Goal: Task Accomplishment & Management: Complete application form

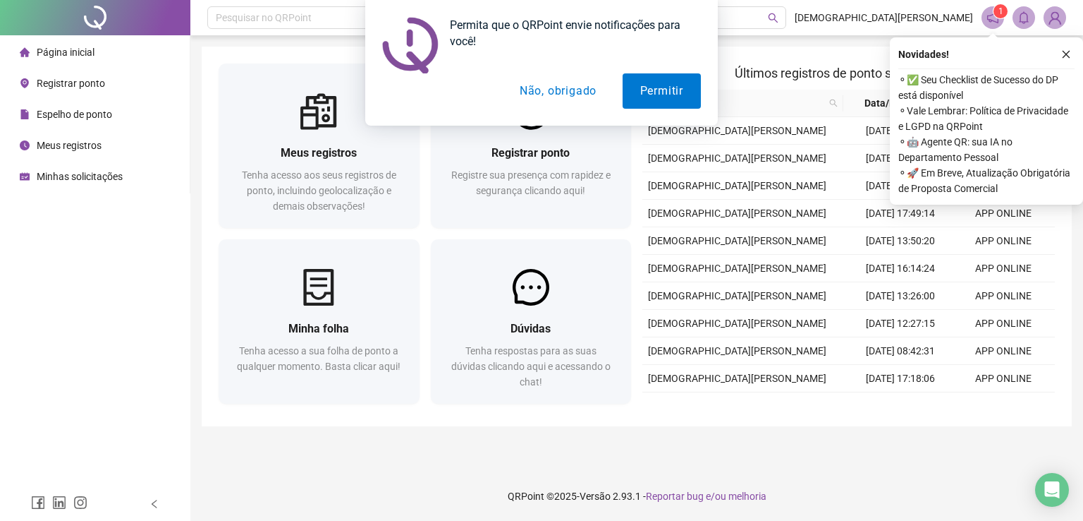
click at [365, 430] on main "Meus registros Tenha acesso aos seus registros de ponto, incluindo geolocalizaç…" at bounding box center [637, 253] width 870 height 413
click at [646, 90] on button "Permitir" at bounding box center [662, 90] width 78 height 35
click at [669, 90] on button "Permitir" at bounding box center [662, 90] width 78 height 35
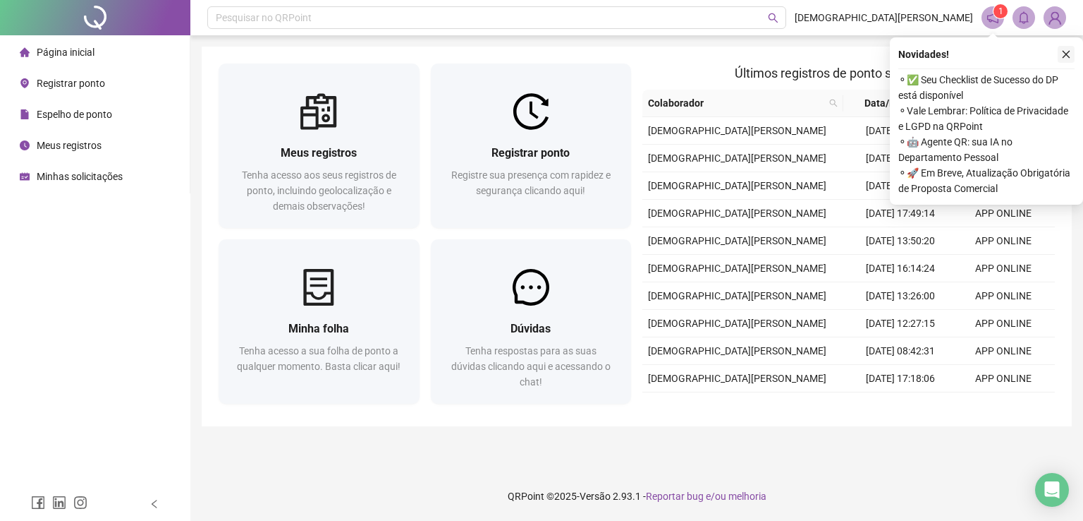
click at [1065, 54] on icon "close" at bounding box center [1067, 54] width 10 height 10
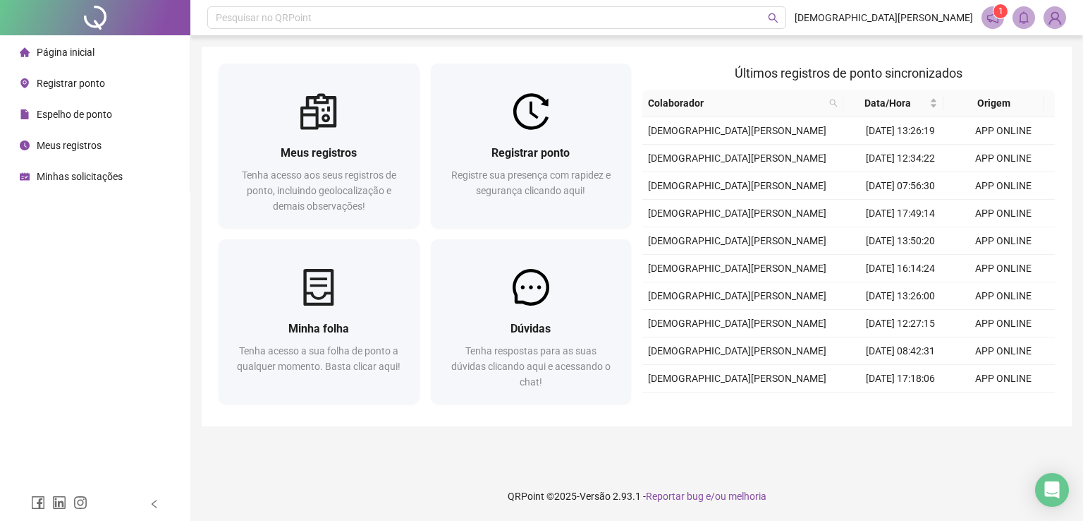
click at [75, 54] on span "Página inicial" at bounding box center [66, 52] width 58 height 11
click at [63, 173] on span "Minhas solicitações" at bounding box center [80, 176] width 86 height 11
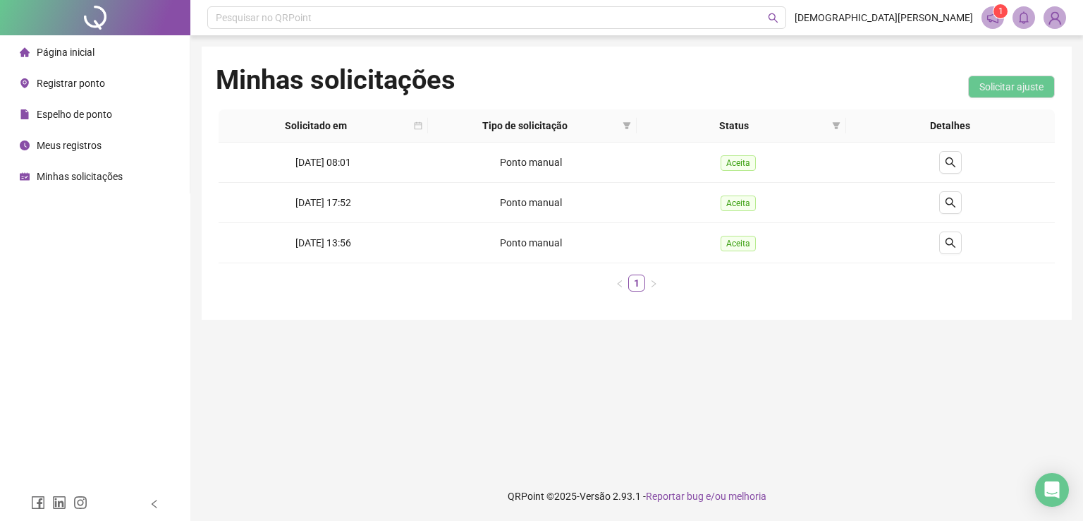
click at [994, 15] on sup "1" at bounding box center [1001, 11] width 14 height 14
click at [92, 286] on div "Página inicial Registrar ponto Espelho de ponto Meus registros Minhas solicitaç…" at bounding box center [95, 243] width 190 height 487
click at [998, 82] on span "Solicitar ajuste" at bounding box center [1012, 87] width 64 height 16
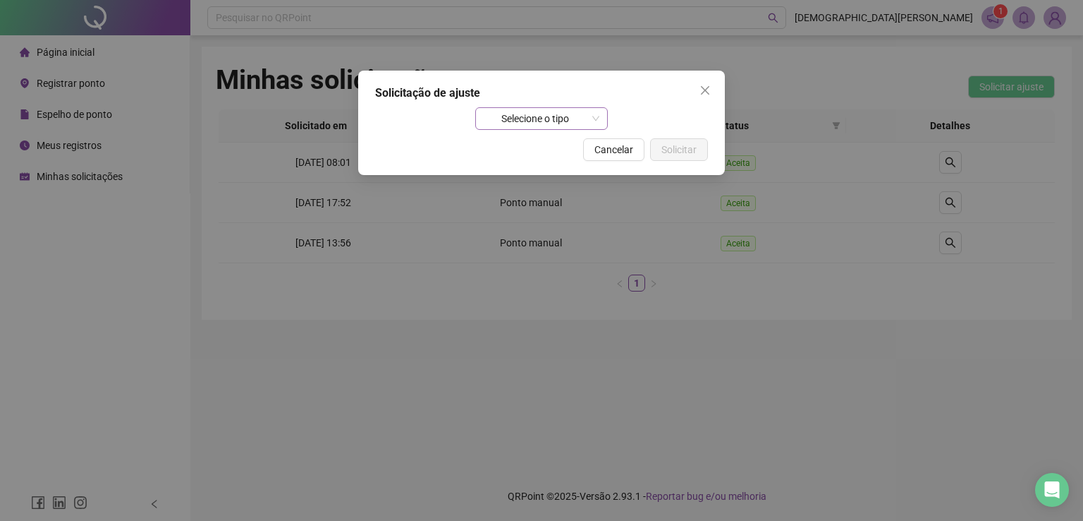
click at [595, 112] on span "Selecione o tipo" at bounding box center [542, 118] width 116 height 21
click at [540, 143] on div "Atestado" at bounding box center [542, 147] width 111 height 16
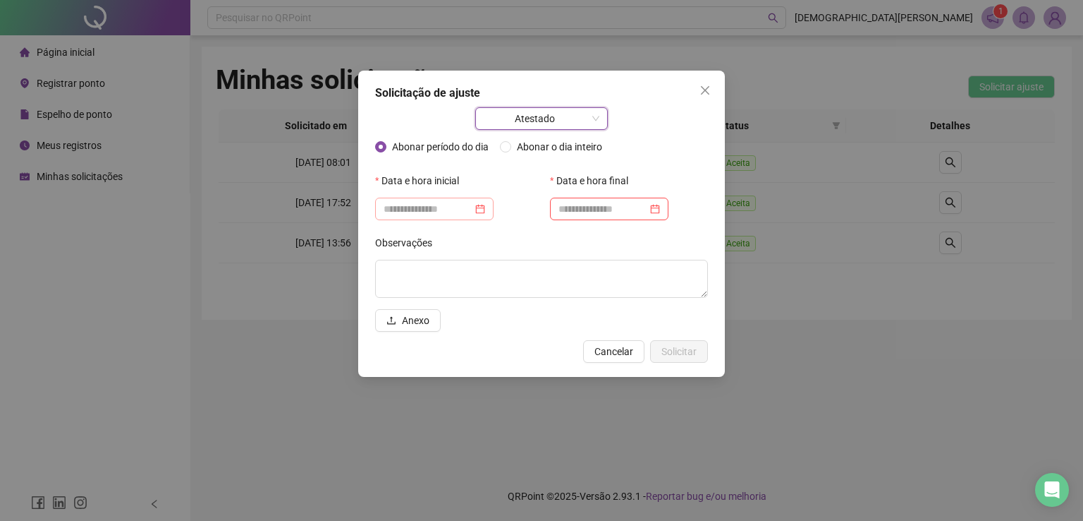
click at [485, 206] on div at bounding box center [435, 209] width 102 height 16
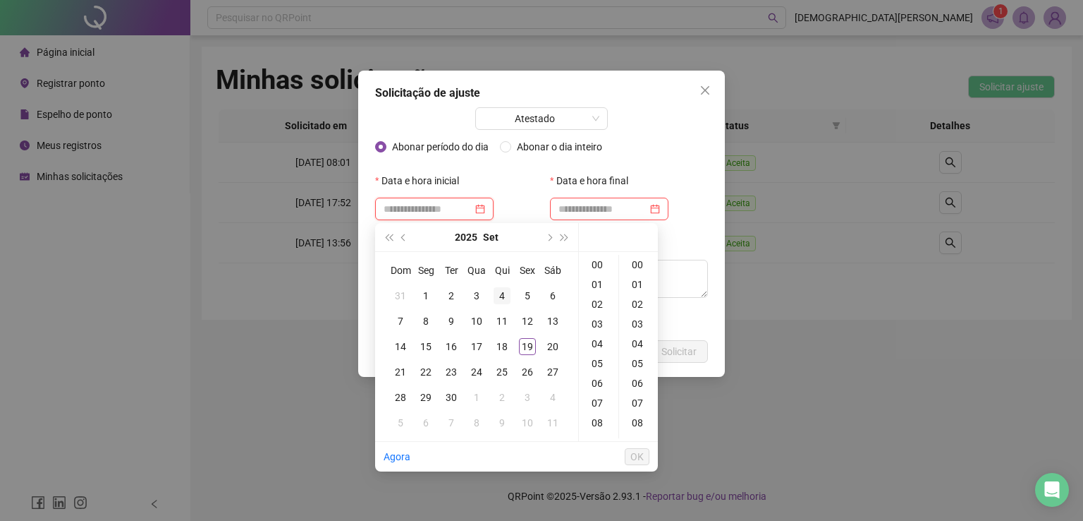
type input "**********"
click at [504, 345] on div "18" at bounding box center [502, 346] width 17 height 17
click at [638, 260] on div "00" at bounding box center [639, 265] width 34 height 20
click at [635, 418] on div "08" at bounding box center [639, 423] width 34 height 20
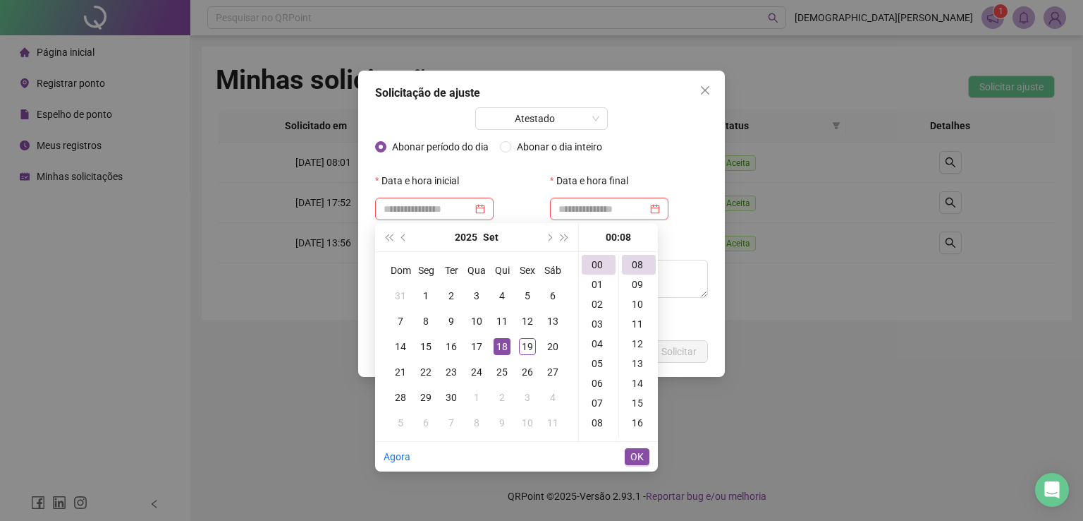
type input "**********"
click at [636, 454] on span "OK" at bounding box center [637, 457] width 13 height 16
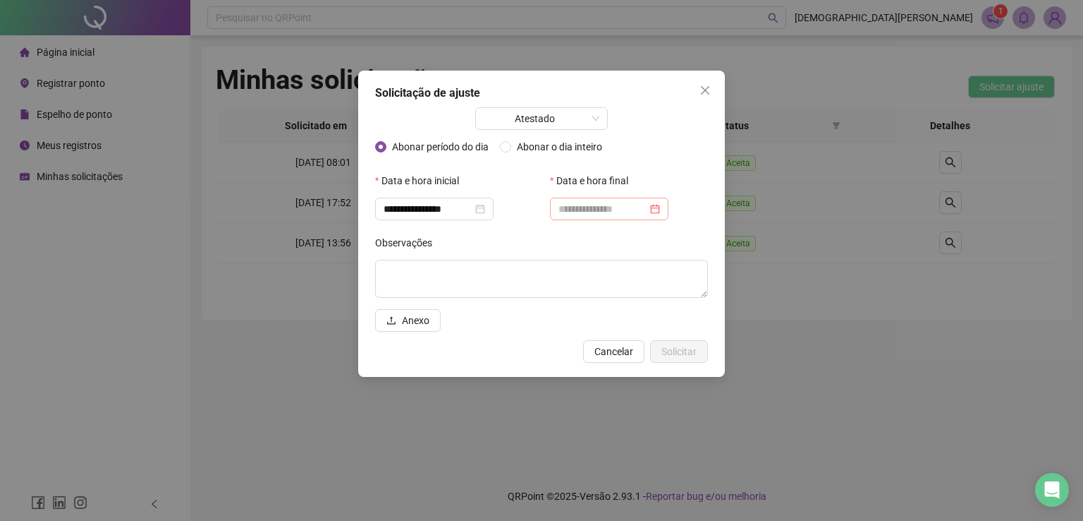
click at [667, 200] on div at bounding box center [609, 208] width 118 height 23
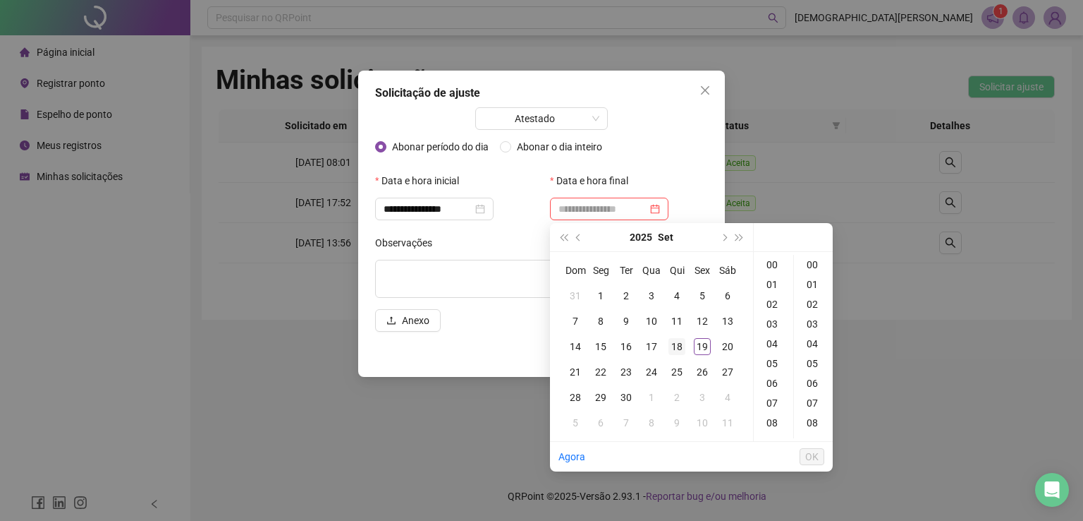
click at [681, 344] on div "18" at bounding box center [677, 346] width 17 height 17
click at [774, 328] on div "14" at bounding box center [774, 330] width 34 height 20
type input "**********"
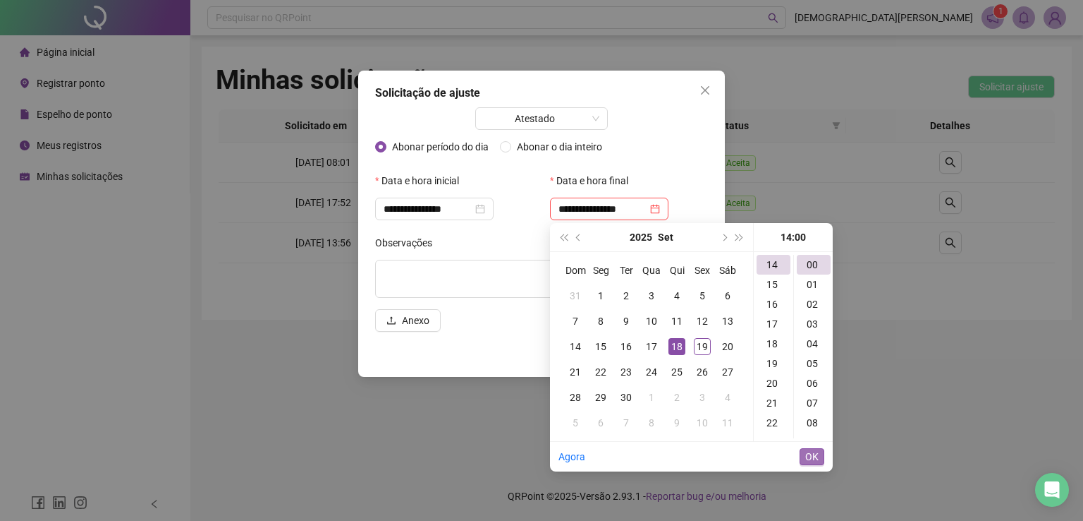
click at [811, 458] on span "OK" at bounding box center [812, 457] width 13 height 16
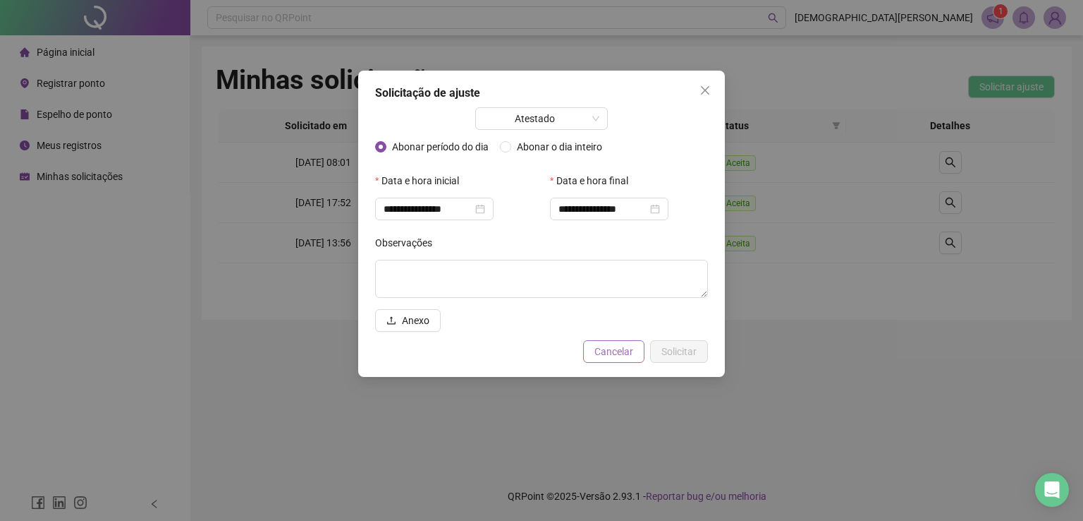
click at [612, 351] on span "Cancelar" at bounding box center [614, 352] width 39 height 16
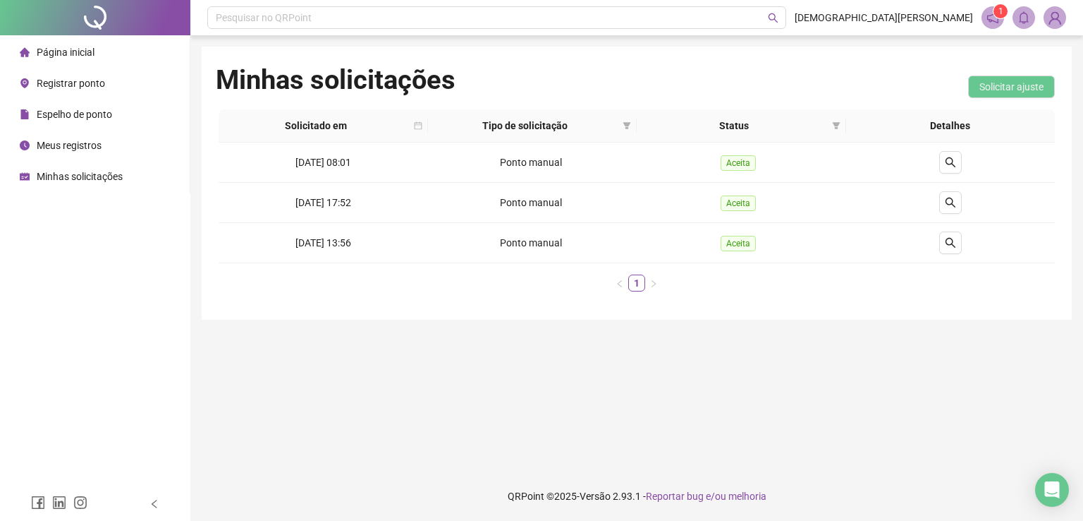
click at [47, 48] on span "Página inicial" at bounding box center [66, 52] width 58 height 11
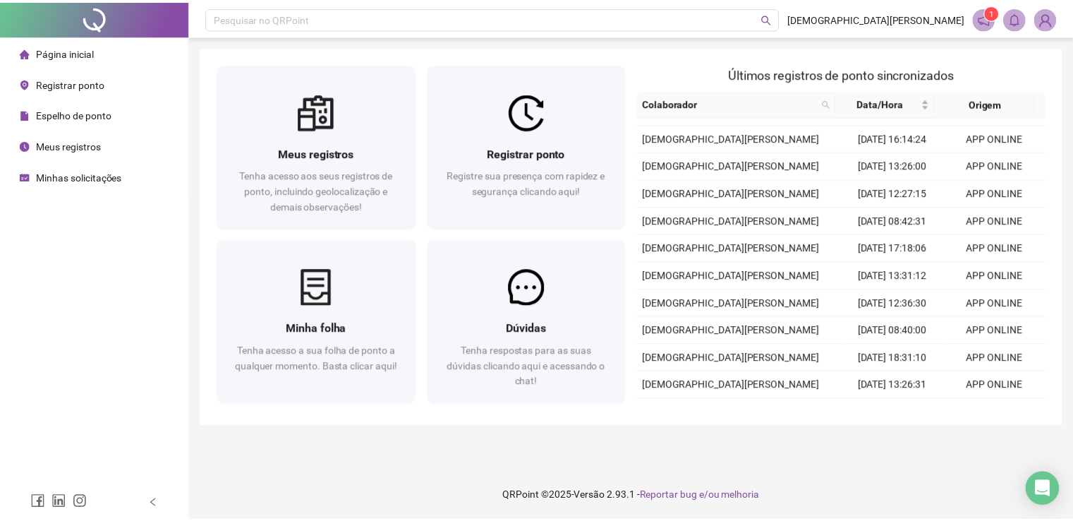
scroll to position [141, 0]
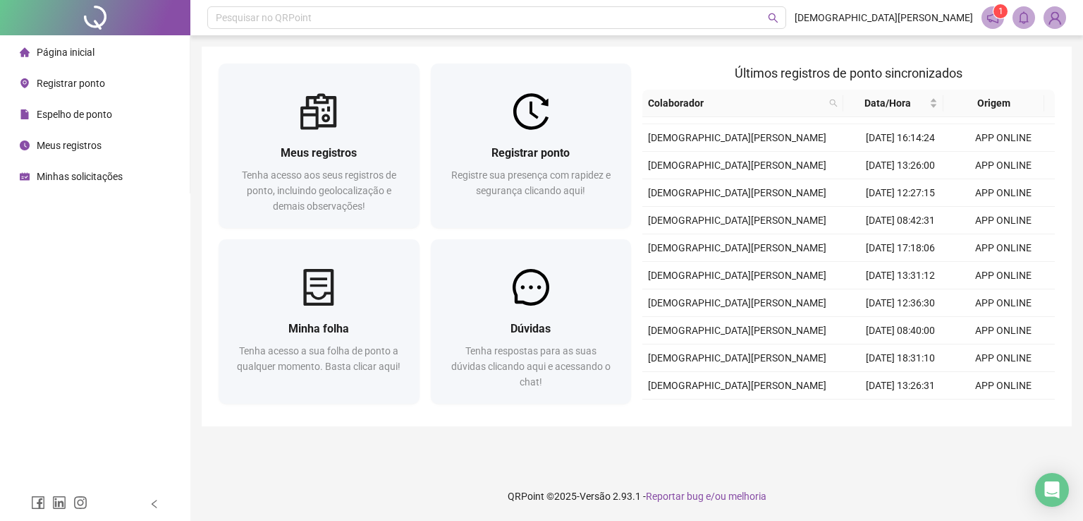
click at [987, 16] on icon "notification" at bounding box center [993, 17] width 13 height 13
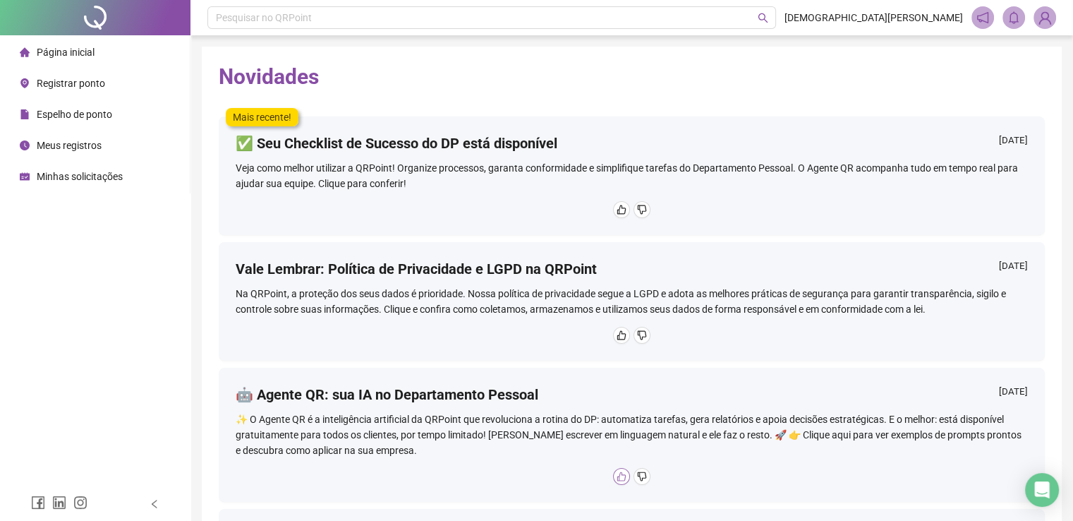
click at [616, 475] on icon "like" at bounding box center [621, 476] width 10 height 10
click at [617, 335] on icon "like" at bounding box center [621, 335] width 9 height 9
click at [616, 209] on icon "like" at bounding box center [621, 210] width 10 height 10
click at [391, 183] on div "Veja como melhor utilizar a QRPoint! Organize processos, garanta conformidade e…" at bounding box center [632, 175] width 792 height 31
click at [1043, 17] on img at bounding box center [1044, 17] width 21 height 21
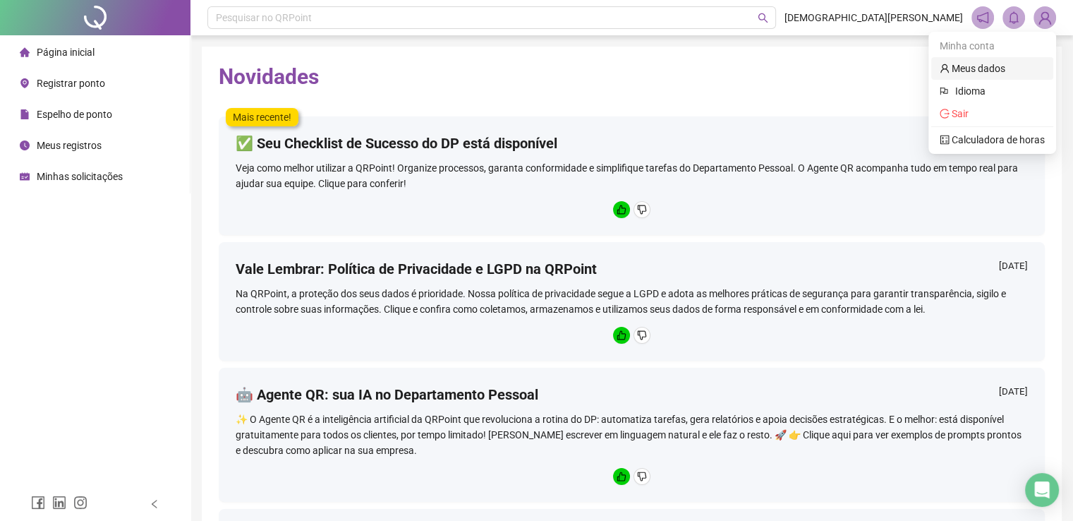
click at [962, 67] on link "Meus dados" at bounding box center [973, 68] width 66 height 11
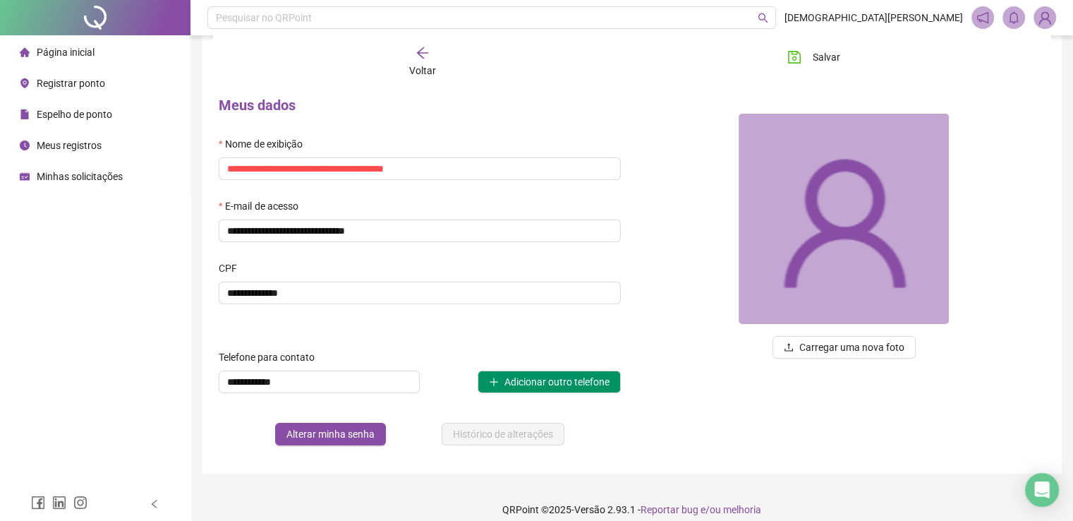
scroll to position [59, 0]
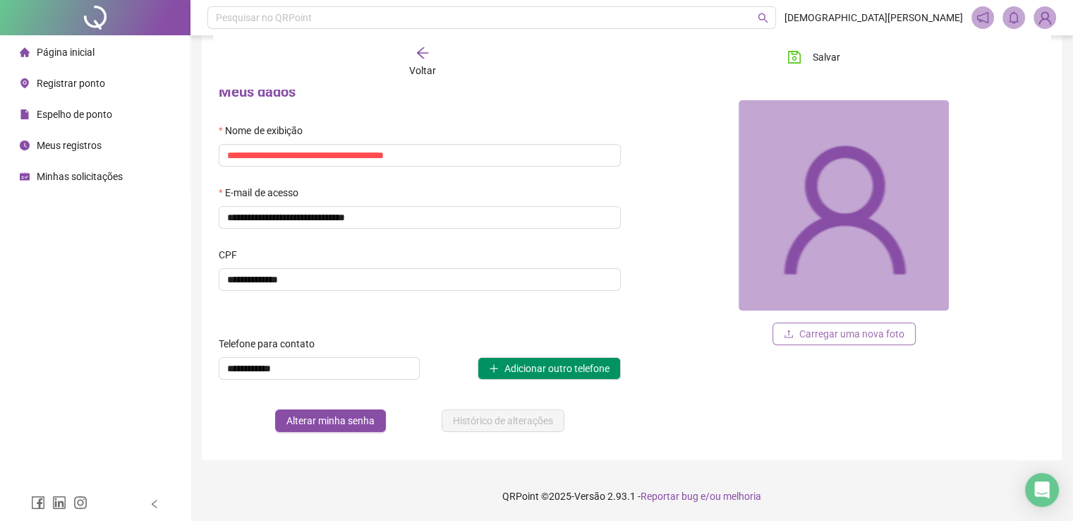
click at [817, 334] on span "Carregar uma nova foto" at bounding box center [851, 334] width 105 height 16
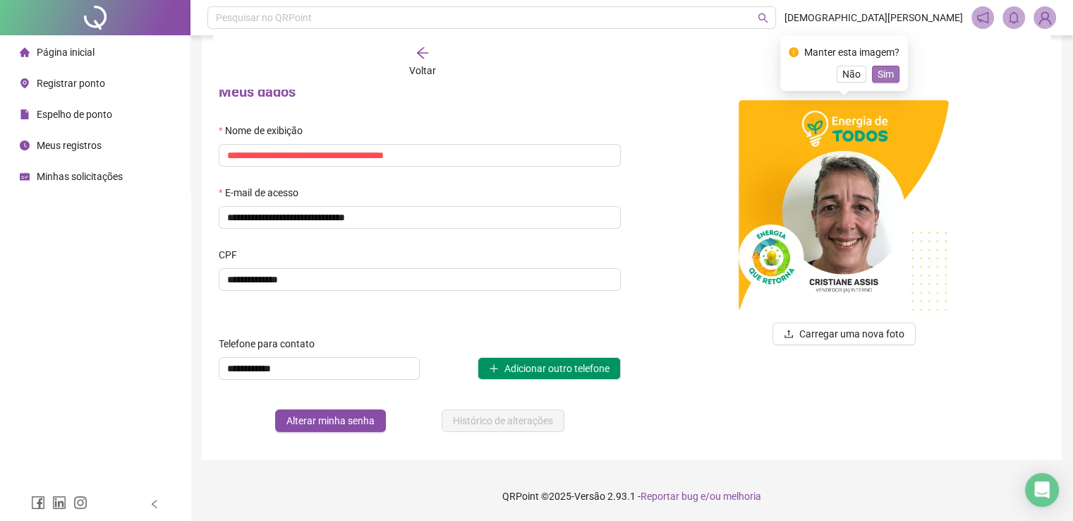
click at [878, 76] on span "Sim" at bounding box center [885, 74] width 16 height 16
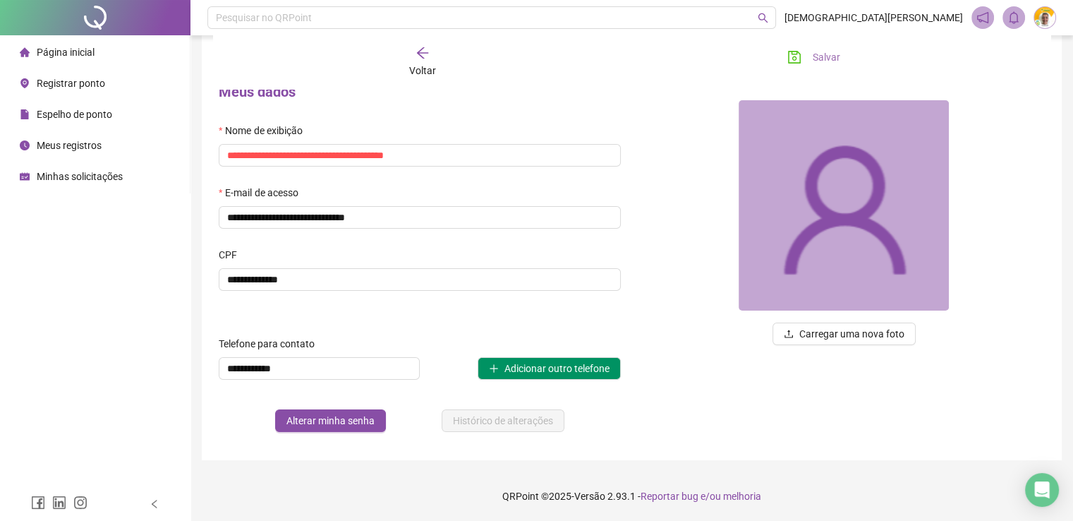
click at [794, 56] on icon "save" at bounding box center [794, 57] width 14 height 14
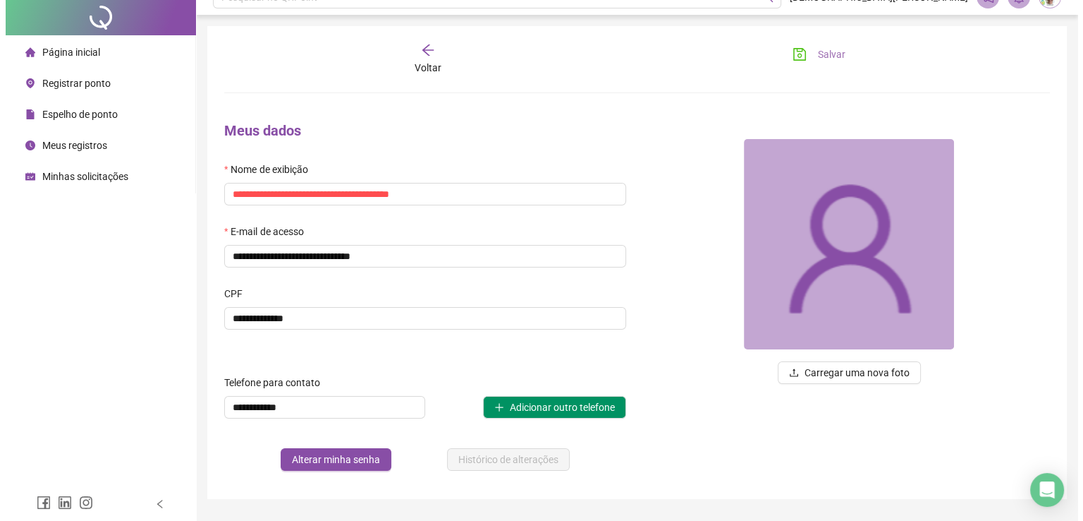
scroll to position [0, 0]
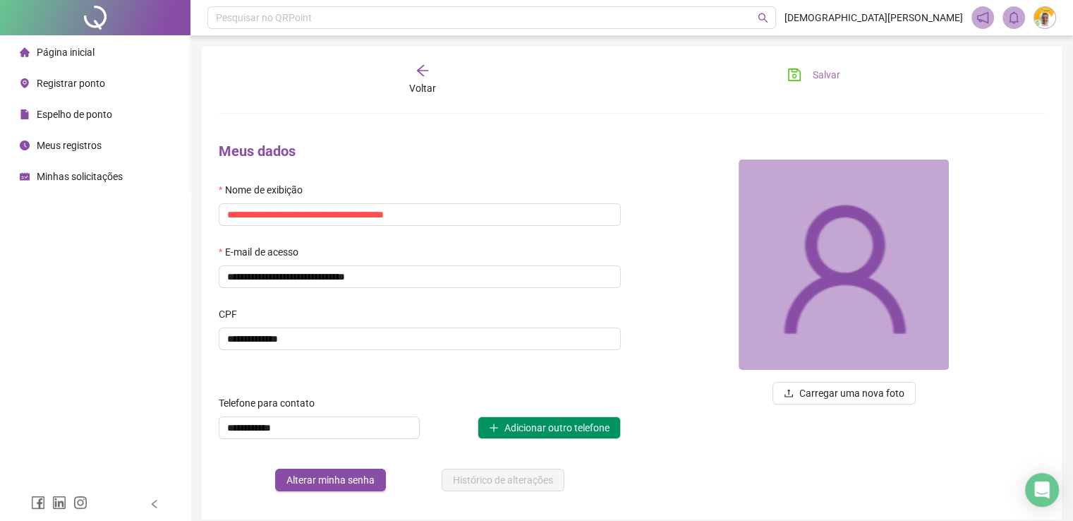
click at [56, 82] on span "Registrar ponto" at bounding box center [71, 83] width 68 height 11
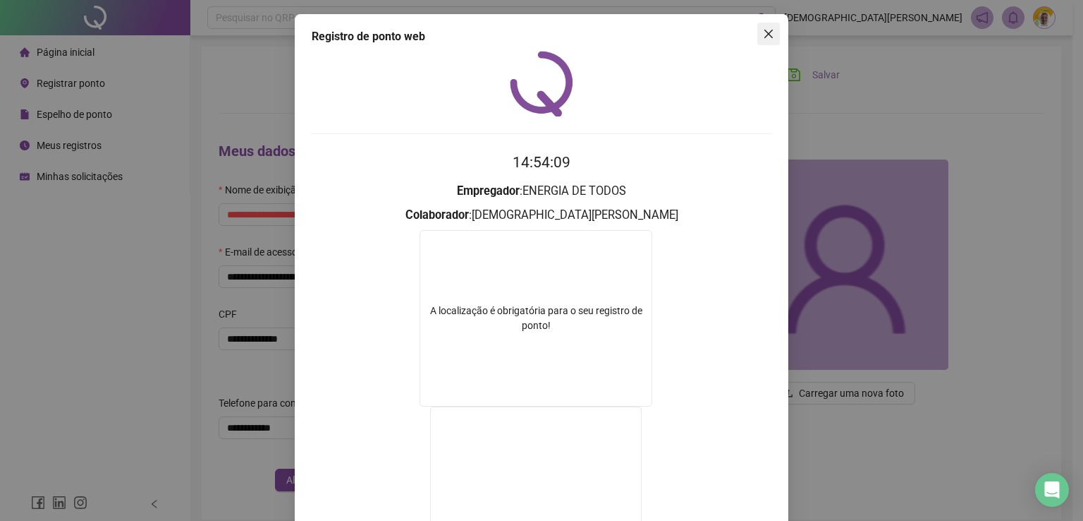
click at [767, 35] on icon "close" at bounding box center [768, 33] width 11 height 11
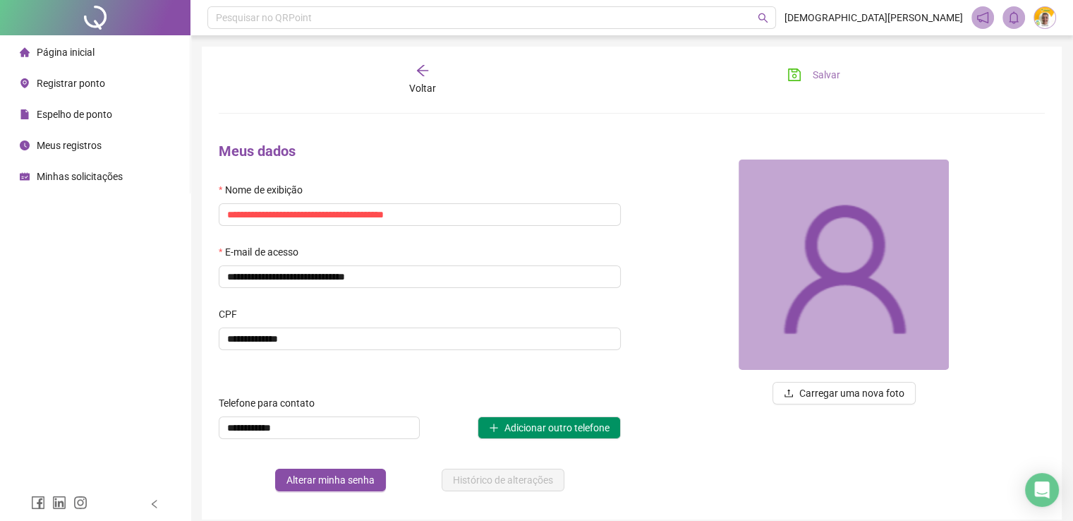
click at [72, 149] on span "Meus registros" at bounding box center [69, 145] width 65 height 11
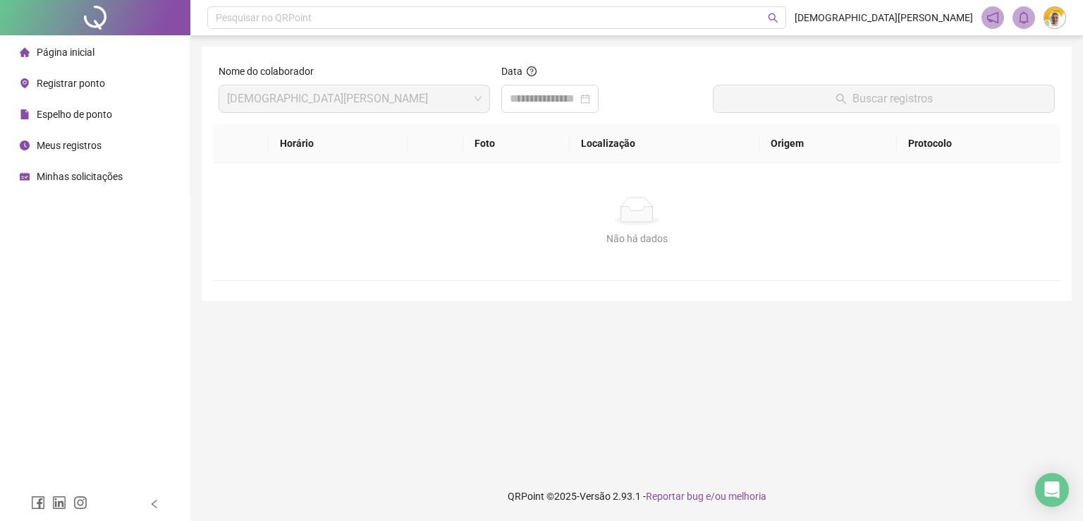
click at [83, 174] on span "Minhas solicitações" at bounding box center [80, 176] width 86 height 11
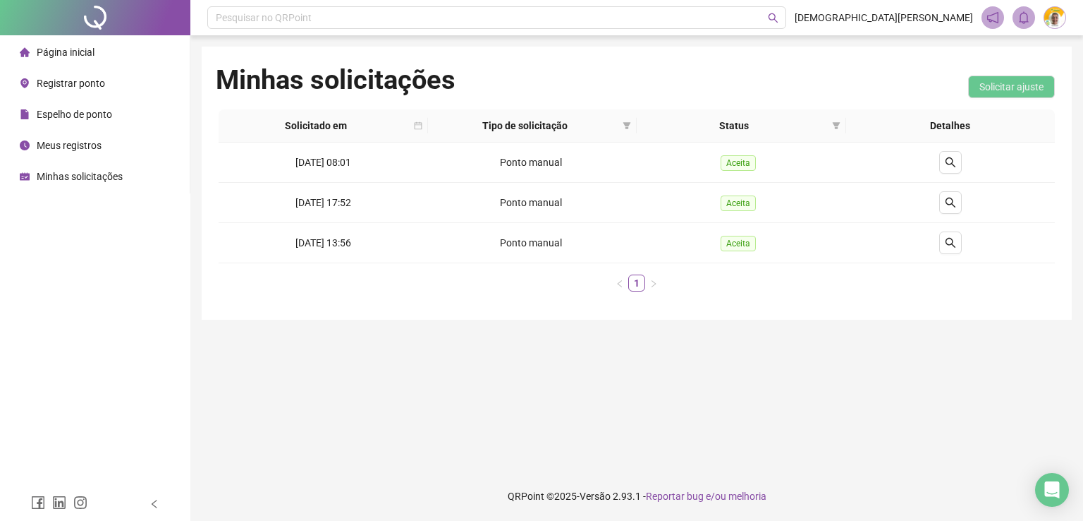
click at [113, 301] on div "Página inicial Registrar ponto Espelho de ponto Meus registros Minhas solicitaç…" at bounding box center [95, 243] width 190 height 487
click at [61, 54] on span "Página inicial" at bounding box center [66, 52] width 58 height 11
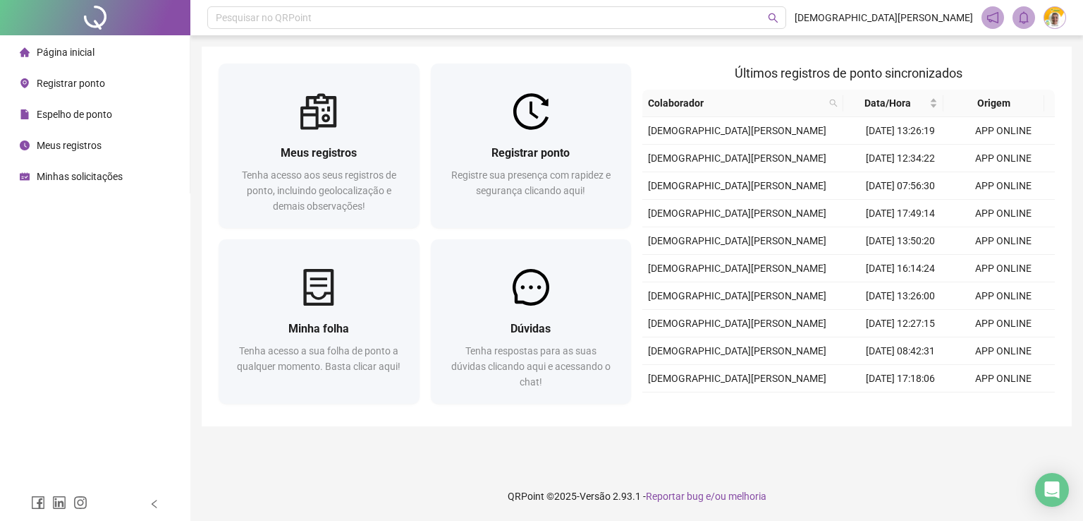
click at [1054, 20] on img at bounding box center [1055, 17] width 21 height 21
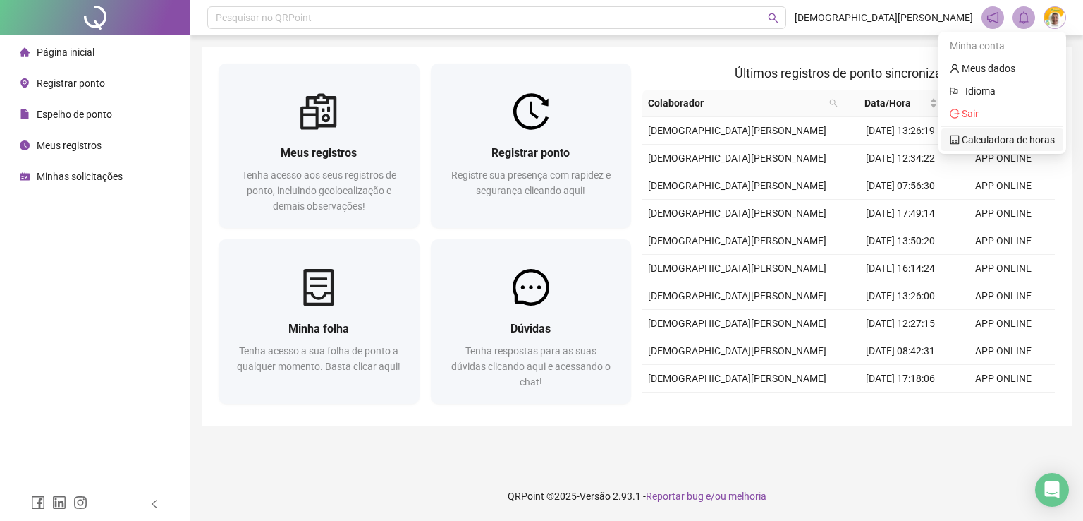
click at [992, 140] on link "Calculadora de horas" at bounding box center [1002, 139] width 105 height 11
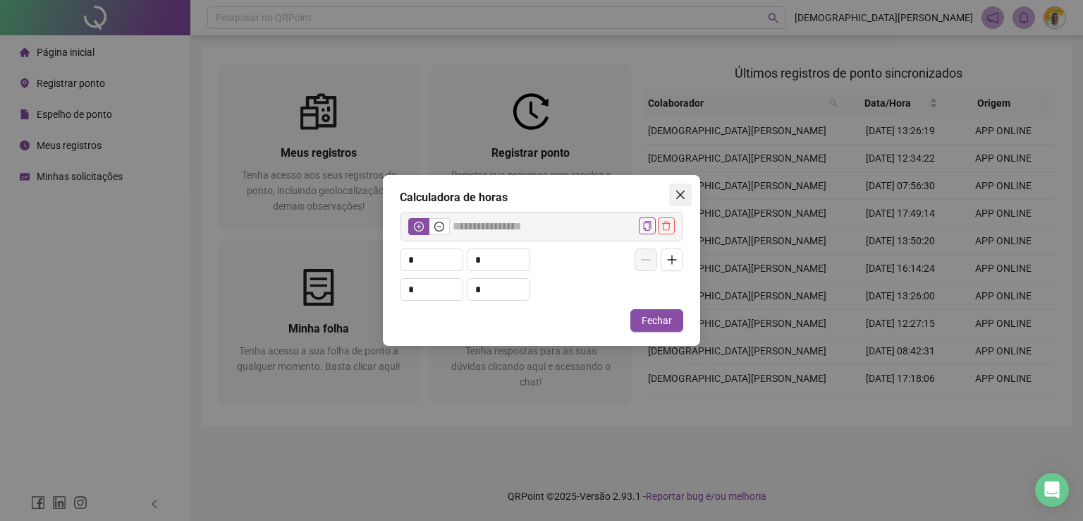
click at [680, 187] on button "Close" at bounding box center [680, 194] width 23 height 23
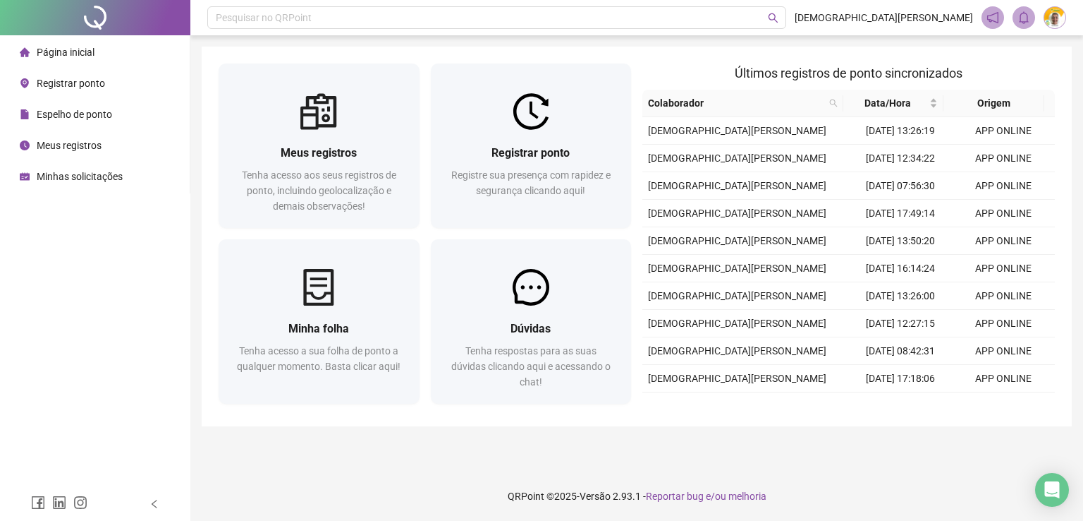
click at [59, 111] on span "Espelho de ponto" at bounding box center [74, 114] width 75 height 11
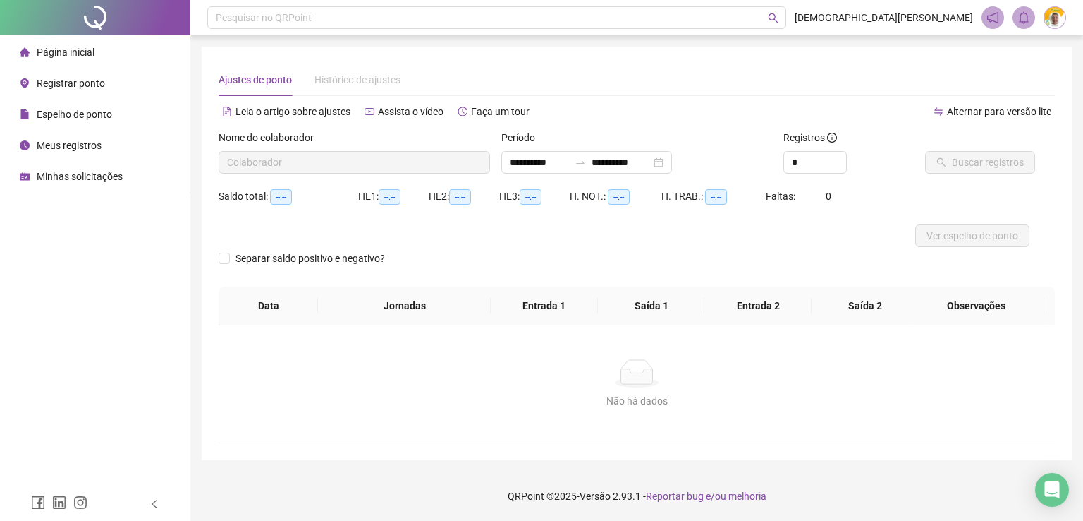
type input "**********"
click at [814, 138] on span "Registros" at bounding box center [811, 138] width 54 height 16
click at [796, 169] on input "*" at bounding box center [815, 162] width 62 height 21
click at [793, 226] on div at bounding box center [533, 235] width 628 height 23
click at [61, 47] on span "Página inicial" at bounding box center [66, 52] width 58 height 11
